Goal: Navigation & Orientation: Understand site structure

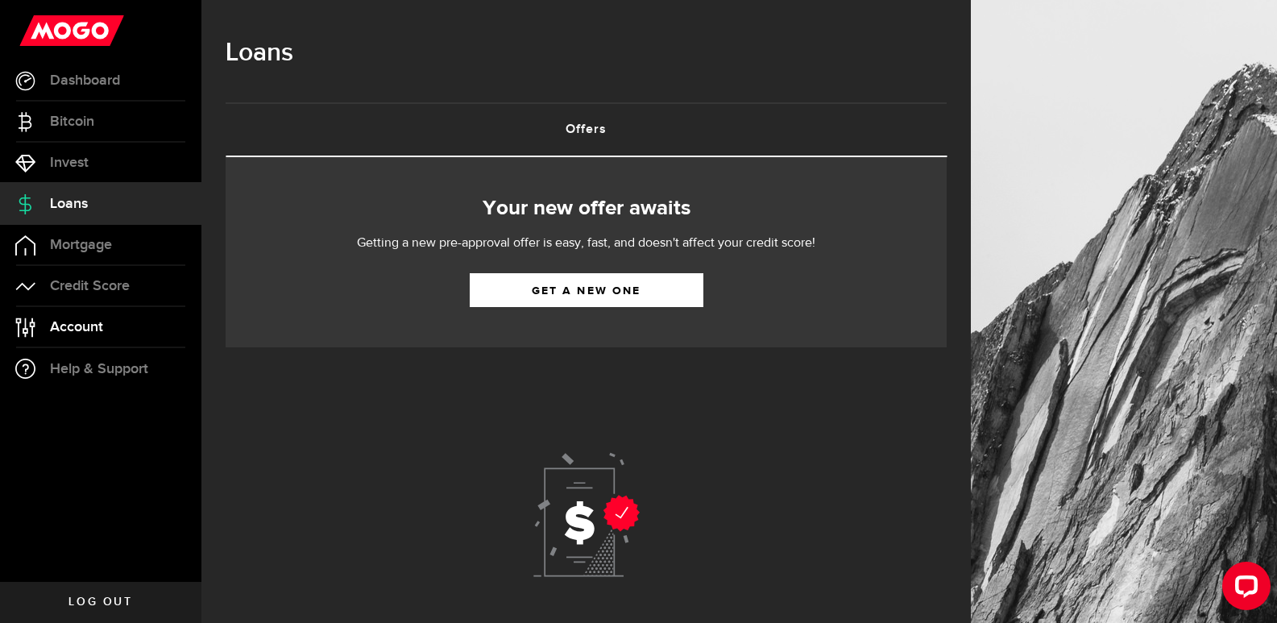
click at [85, 327] on span "Account" at bounding box center [76, 327] width 53 height 15
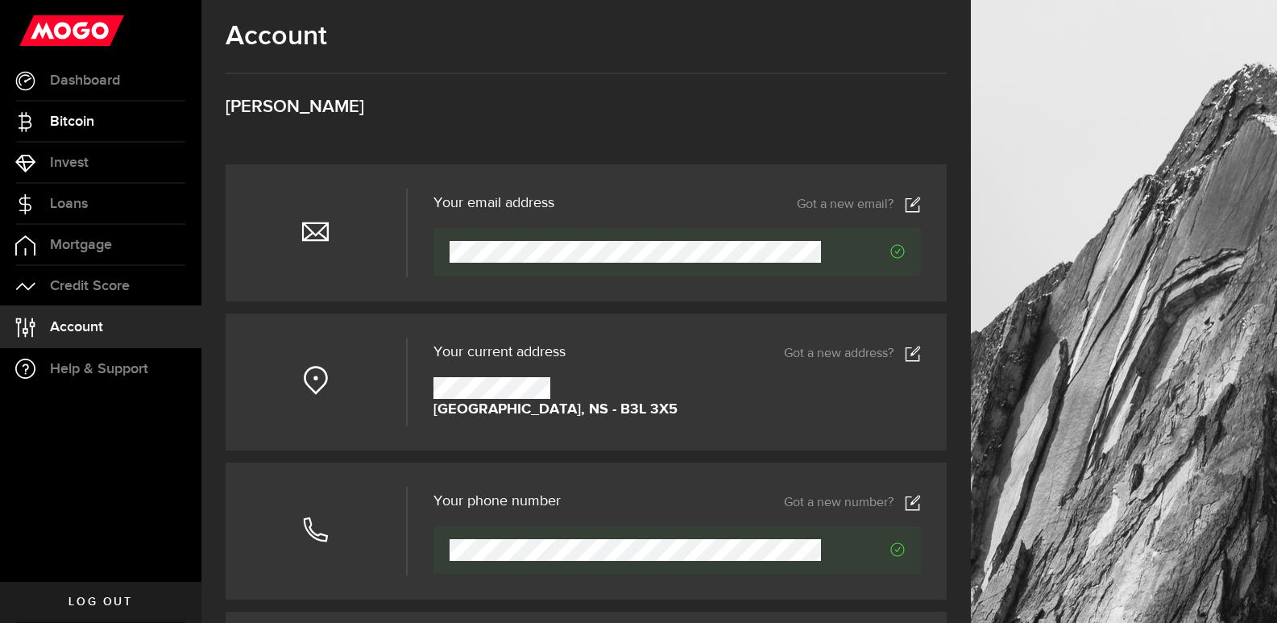
click at [84, 121] on span "Bitcoin" at bounding box center [72, 121] width 44 height 15
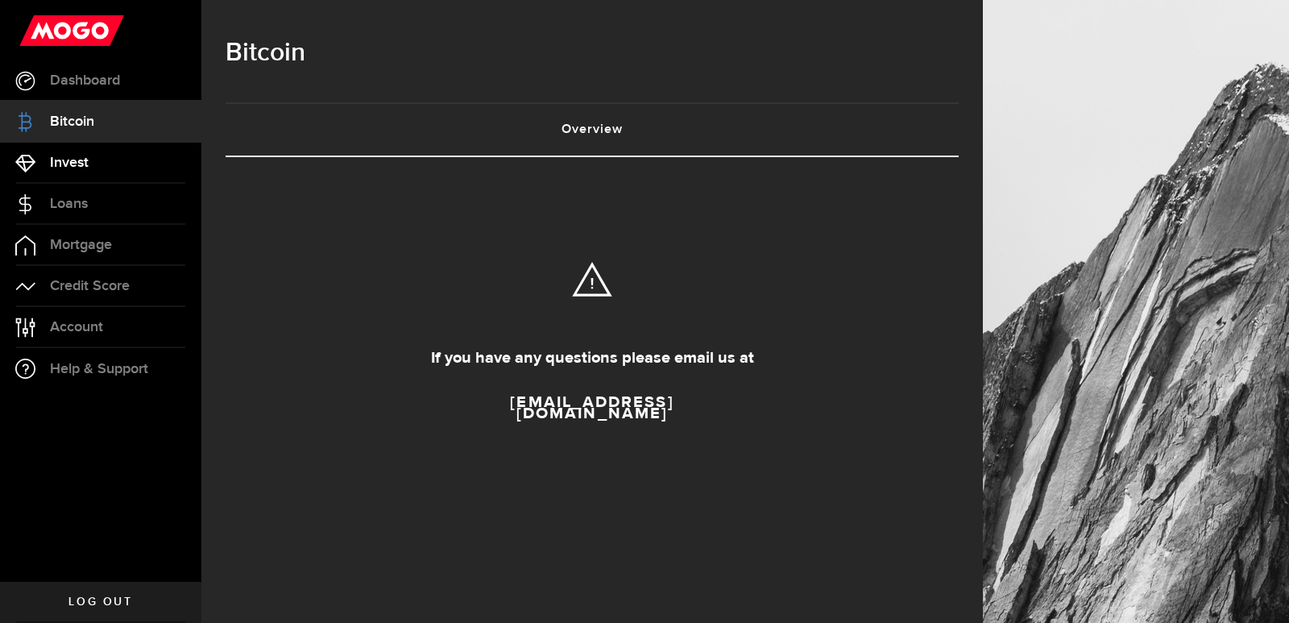
click at [66, 156] on span "Invest" at bounding box center [69, 163] width 39 height 15
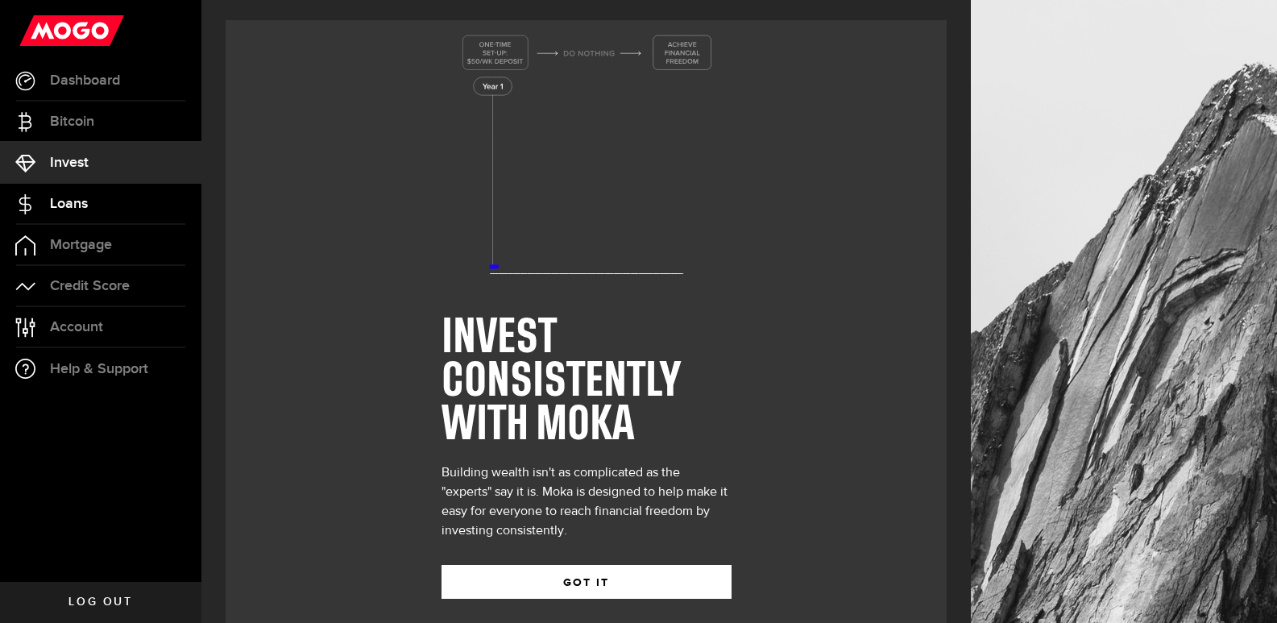
click at [83, 193] on link "Loans" at bounding box center [100, 204] width 201 height 40
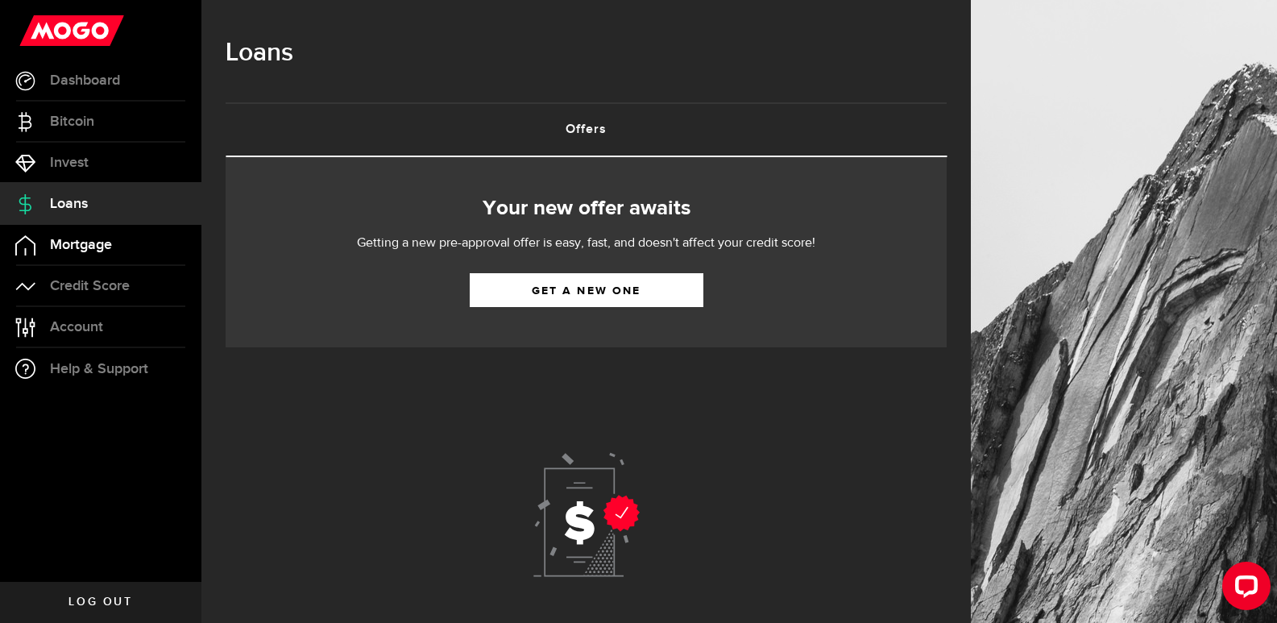
click at [84, 244] on span "Mortgage" at bounding box center [81, 245] width 62 height 15
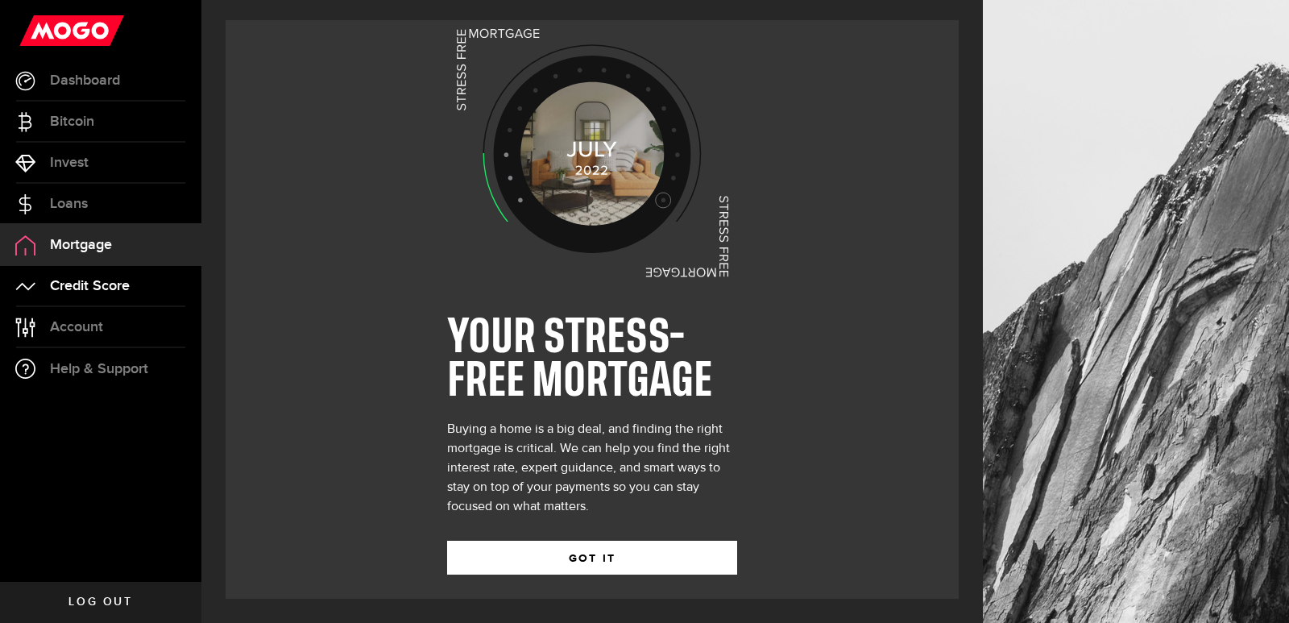
click at [106, 288] on span "Credit Score" at bounding box center [90, 286] width 80 height 15
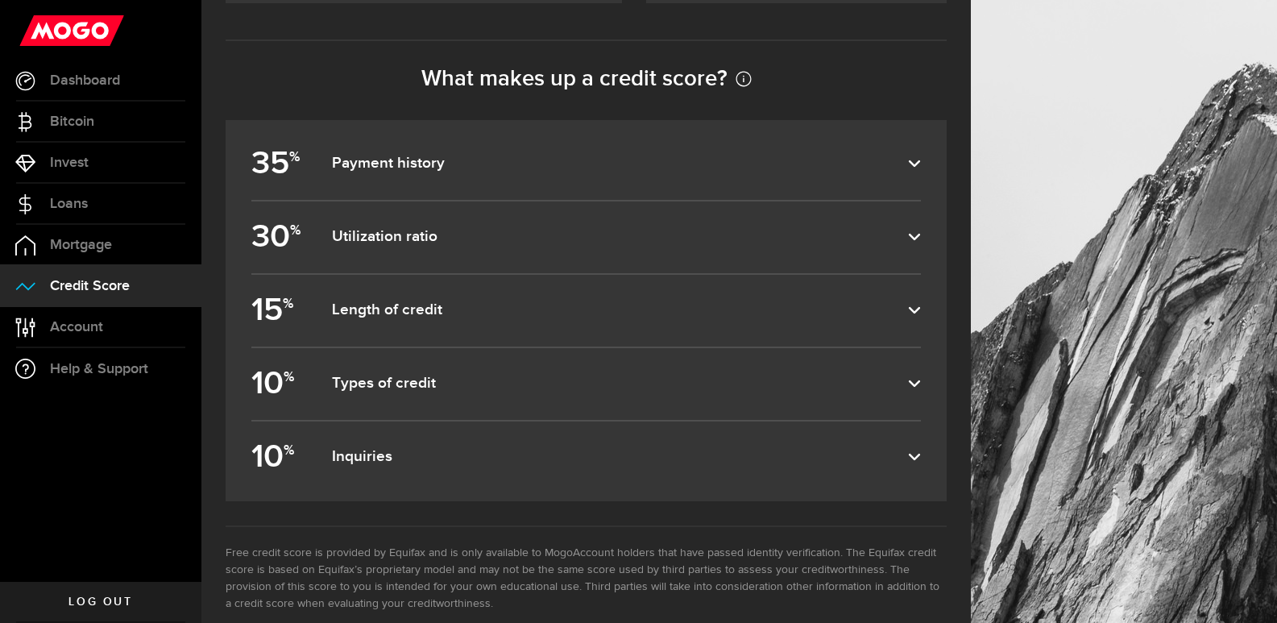
scroll to position [734, 0]
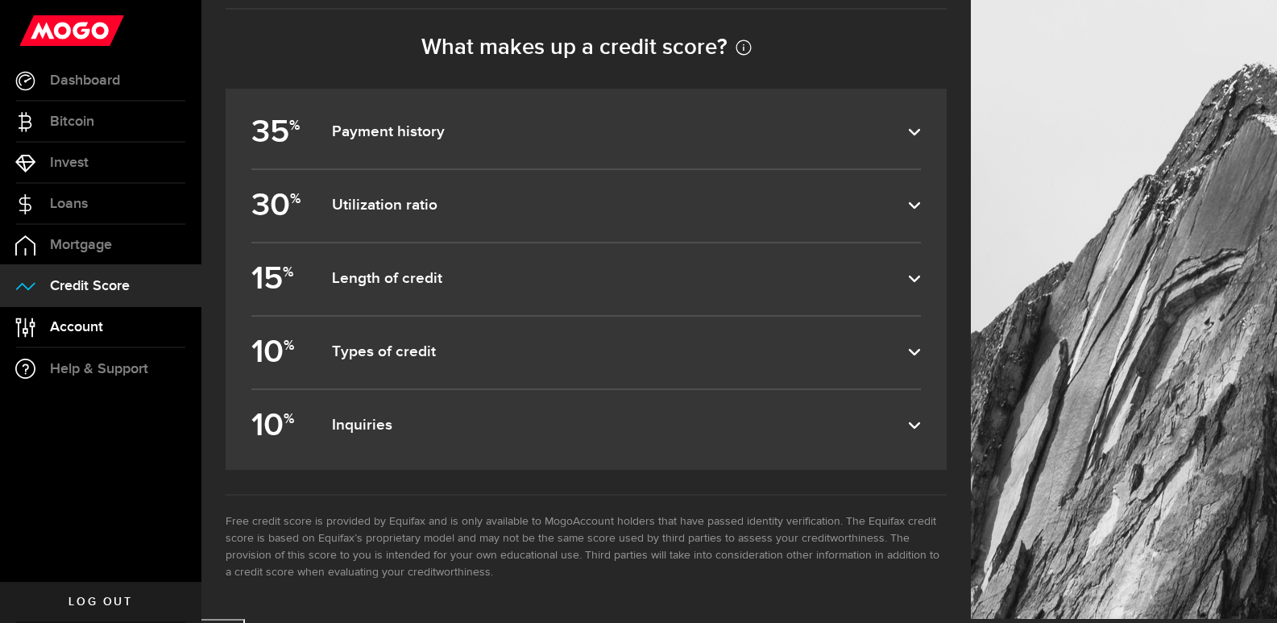
click at [99, 331] on span "Account" at bounding box center [76, 327] width 53 height 15
